Goal: Task Accomplishment & Management: Manage account settings

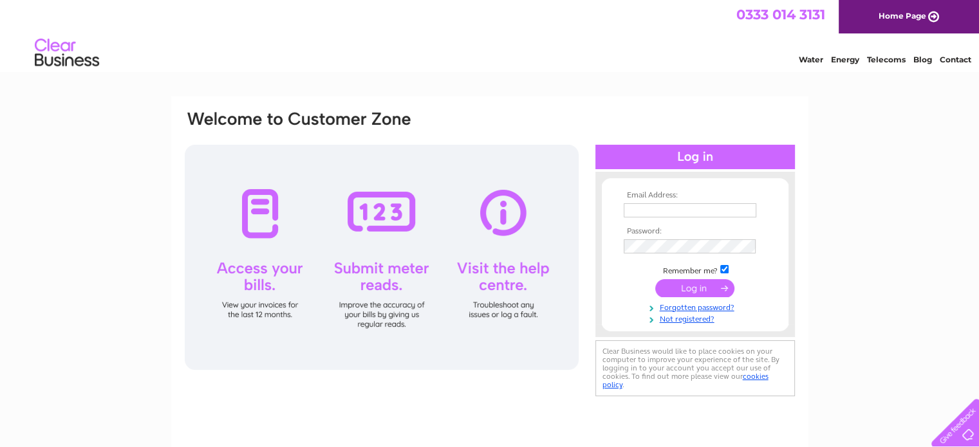
type input "kaye@derwas.co.uk"
click at [678, 286] on input "submit" at bounding box center [694, 288] width 79 height 18
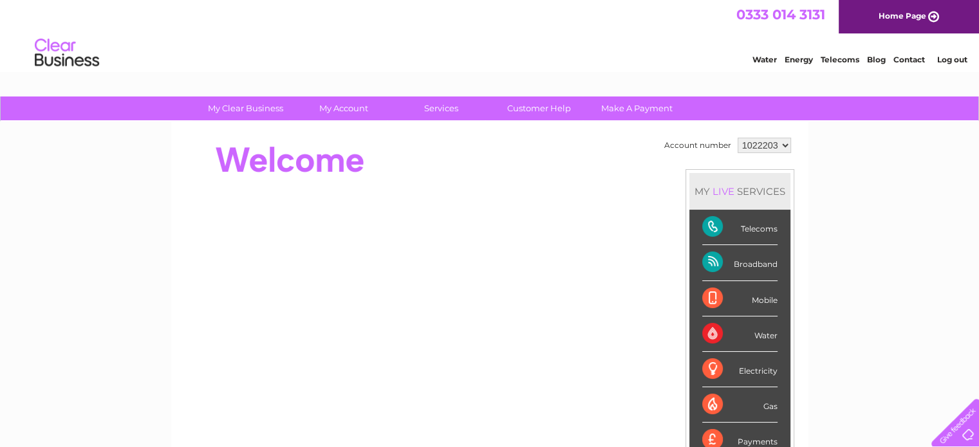
click at [711, 228] on div "Telecoms" at bounding box center [739, 227] width 75 height 35
click at [554, 108] on link "Customer Help" at bounding box center [539, 109] width 106 height 24
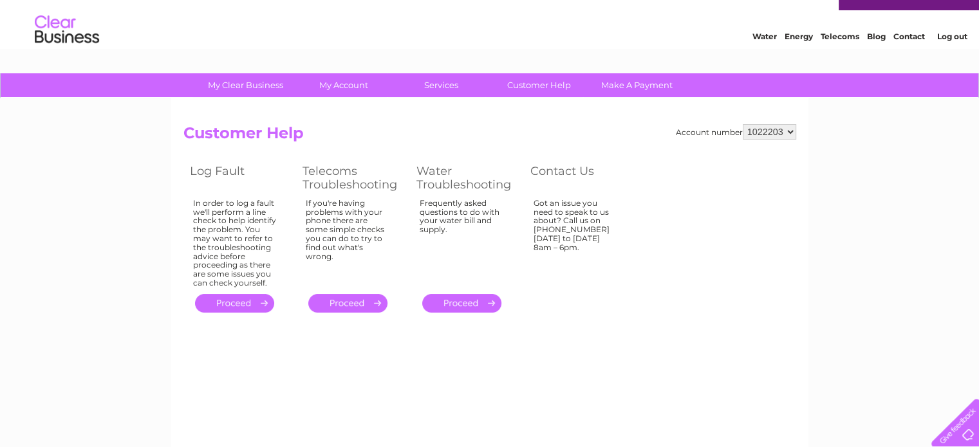
scroll to position [6, 0]
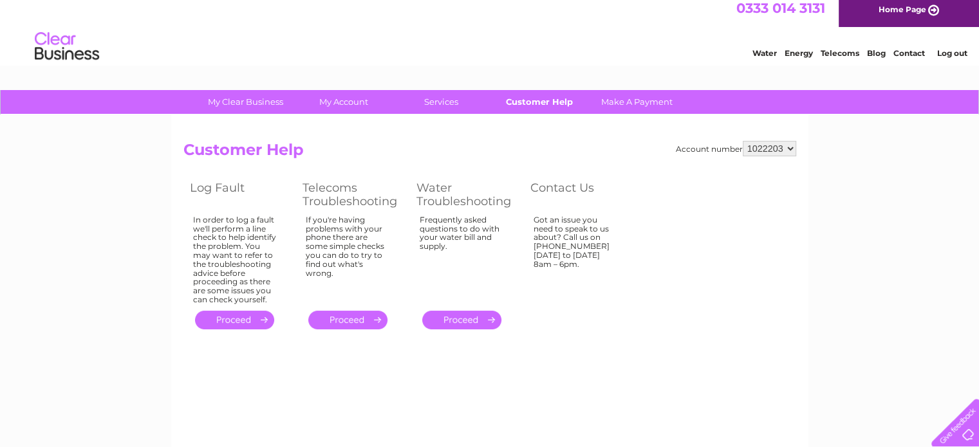
click at [552, 101] on link "Customer Help" at bounding box center [539, 102] width 106 height 24
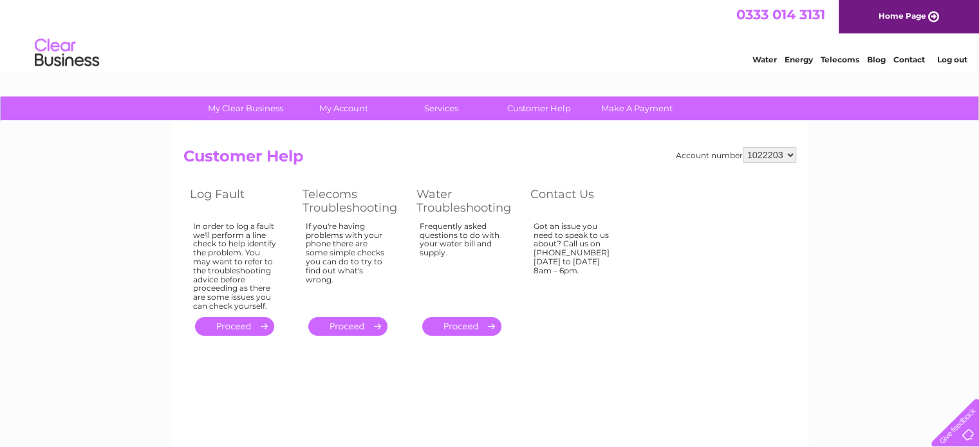
click at [909, 59] on link "Contact" at bounding box center [909, 60] width 32 height 10
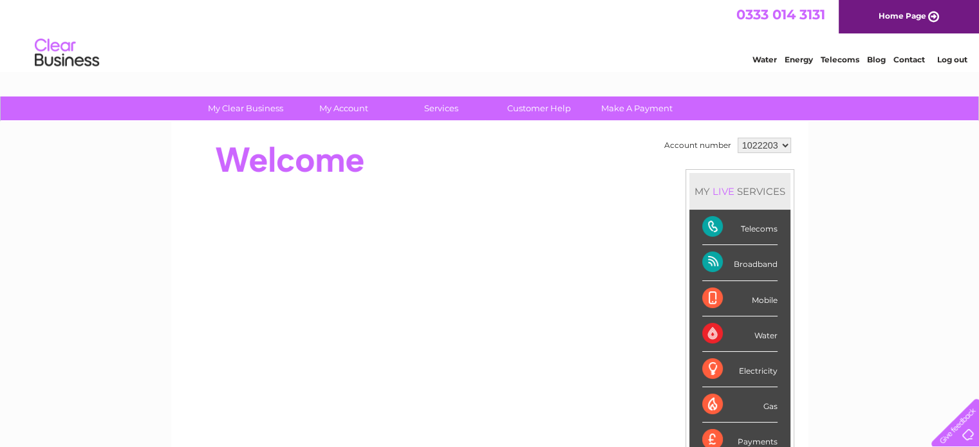
click at [749, 226] on div "Telecoms" at bounding box center [739, 227] width 75 height 35
click at [710, 223] on div "Telecoms" at bounding box center [739, 227] width 75 height 35
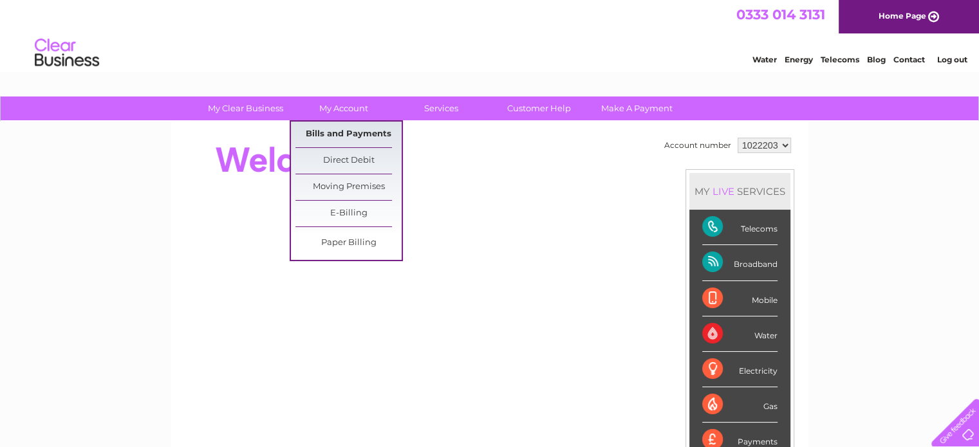
click at [353, 131] on link "Bills and Payments" at bounding box center [348, 135] width 106 height 26
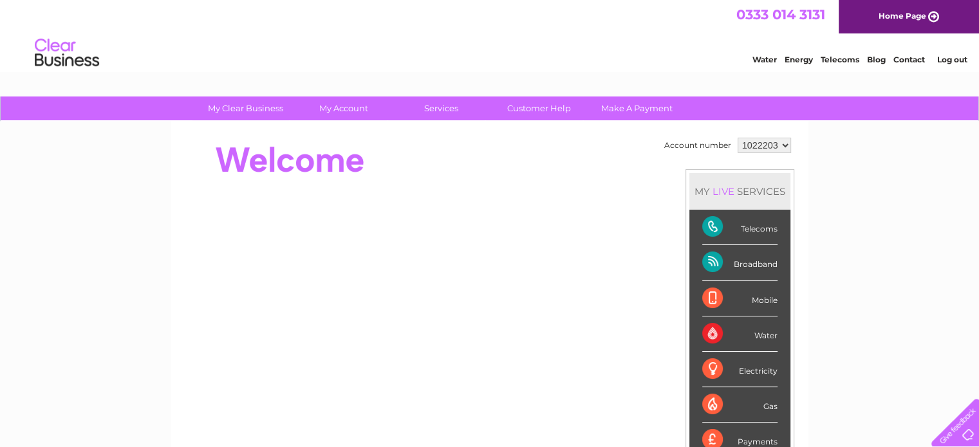
scroll to position [50, 0]
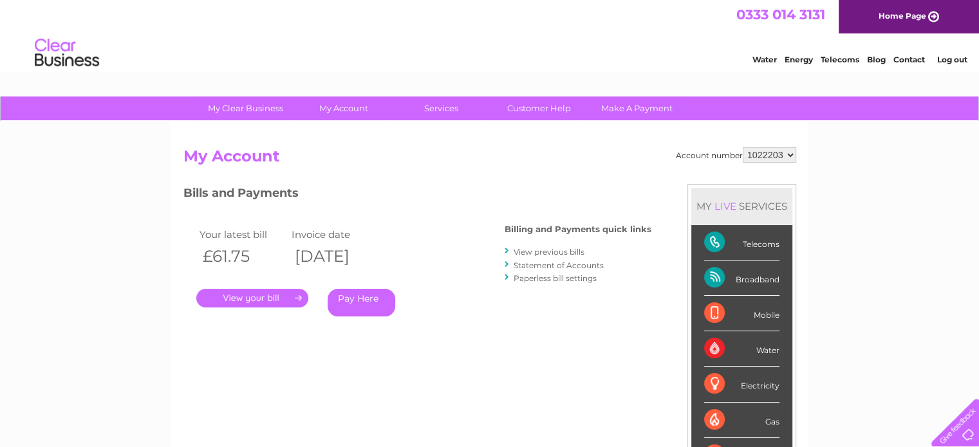
click at [246, 293] on link "." at bounding box center [252, 298] width 112 height 19
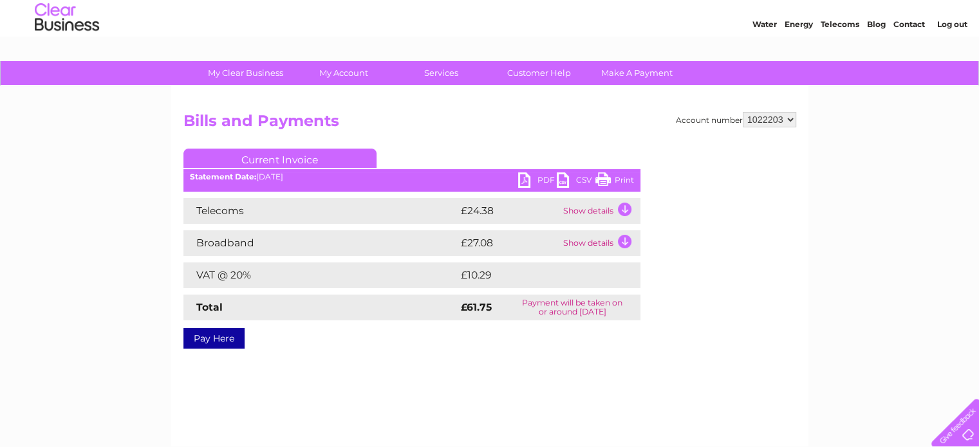
scroll to position [64, 0]
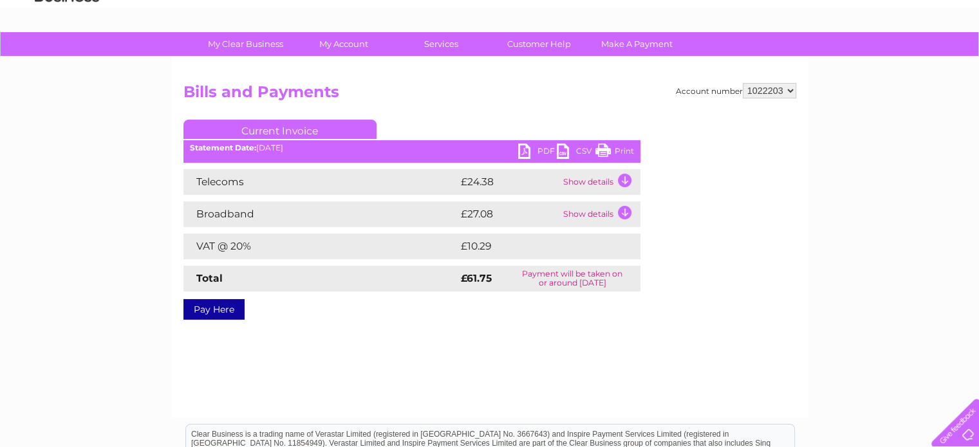
click at [541, 149] on link "PDF" at bounding box center [537, 153] width 39 height 19
click at [624, 177] on td "Show details" at bounding box center [600, 182] width 80 height 26
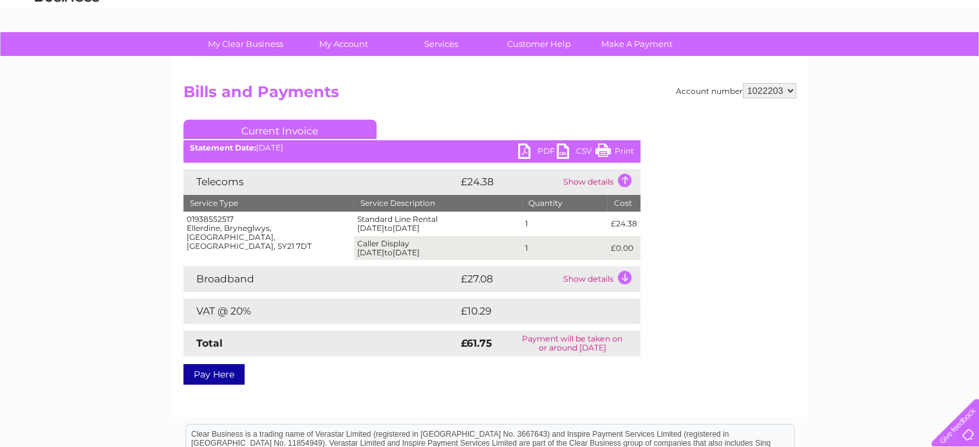
click at [595, 178] on td "Show details" at bounding box center [600, 182] width 80 height 26
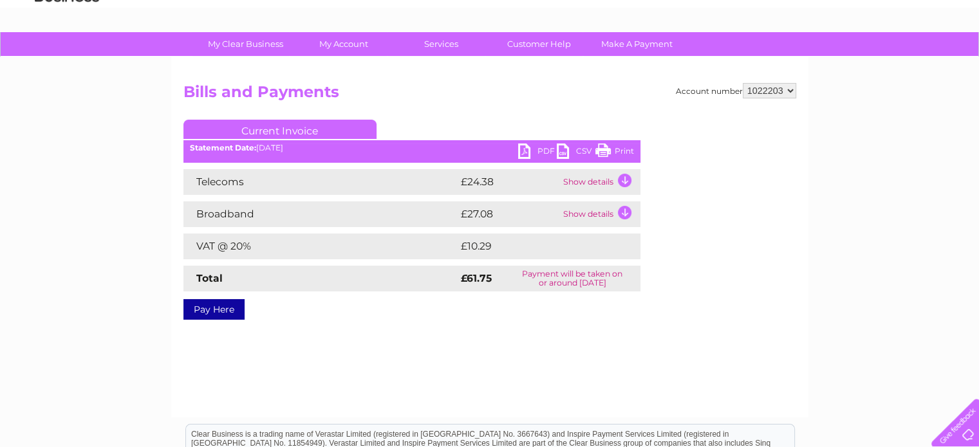
click at [594, 184] on td "Show details" at bounding box center [600, 182] width 80 height 26
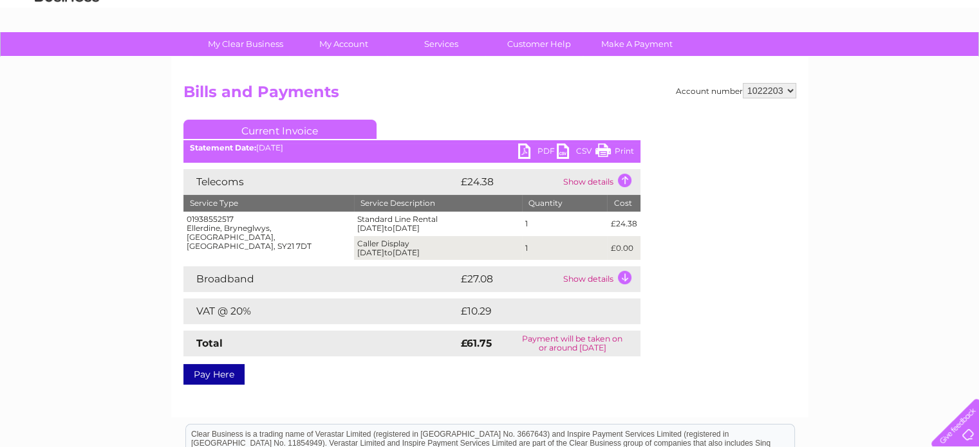
scroll to position [0, 0]
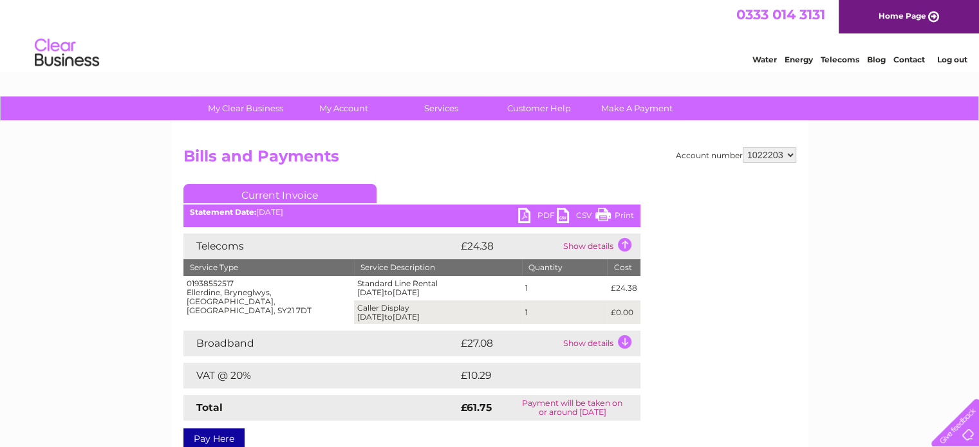
click at [539, 212] on link "PDF" at bounding box center [537, 217] width 39 height 19
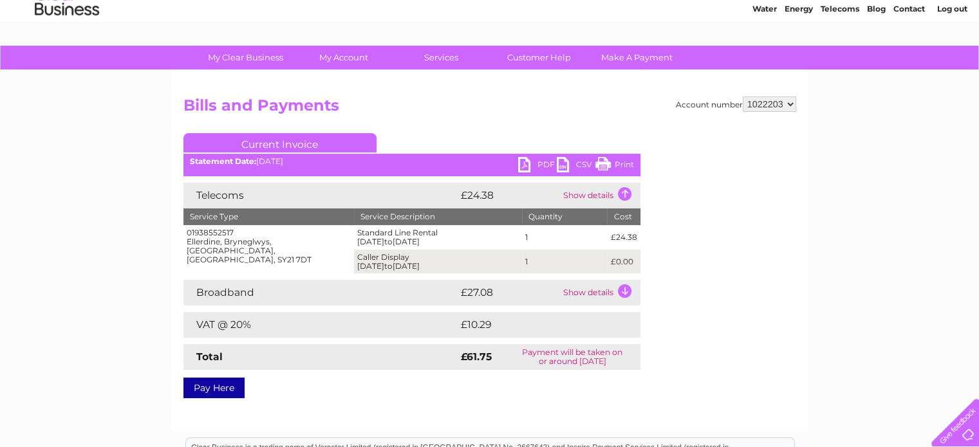
scroll to position [64, 0]
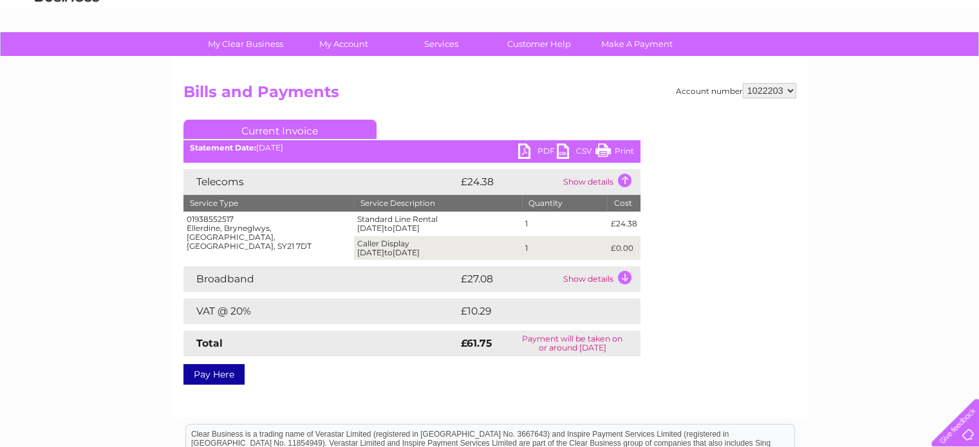
click at [586, 278] on td "Show details" at bounding box center [600, 279] width 80 height 26
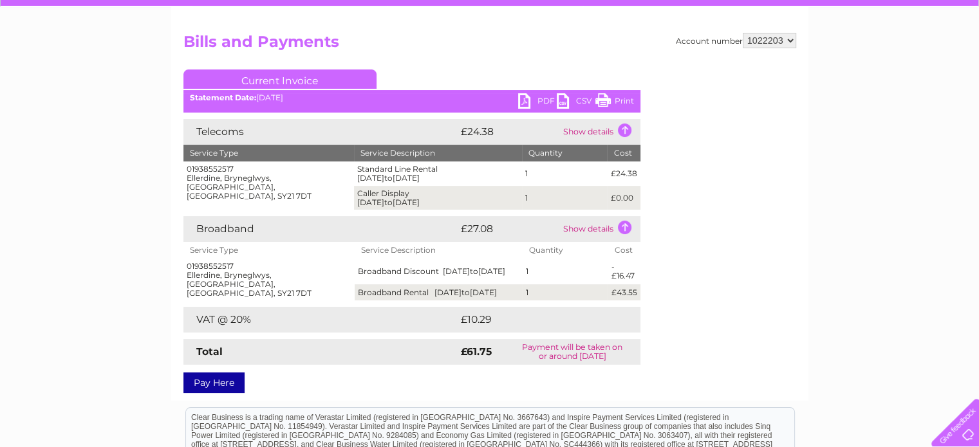
scroll to position [193, 0]
